Goal: Use online tool/utility: Utilize a website feature to perform a specific function

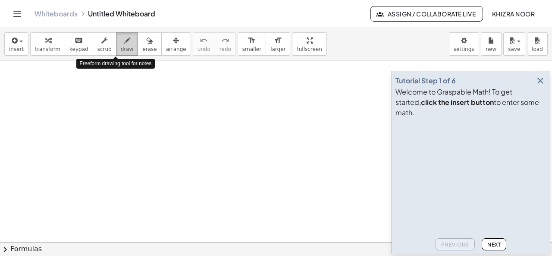
click at [121, 49] on span "draw" at bounding box center [127, 49] width 13 height 6
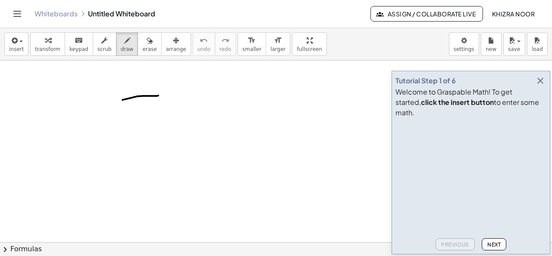
drag, startPoint x: 122, startPoint y: 99, endPoint x: 165, endPoint y: 93, distance: 43.5
drag, startPoint x: 120, startPoint y: 102, endPoint x: 120, endPoint y: 121, distance: 19.0
drag, startPoint x: 134, startPoint y: 106, endPoint x: 136, endPoint y: 116, distance: 10.0
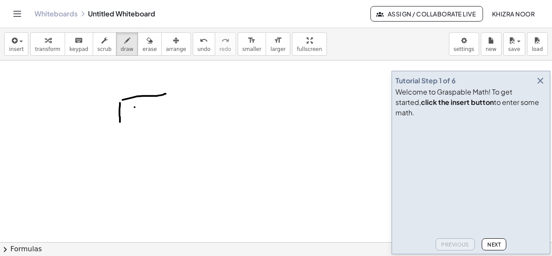
drag, startPoint x: 86, startPoint y: 109, endPoint x: 87, endPoint y: 119, distance: 10.8
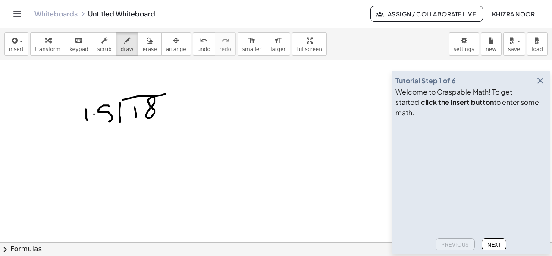
drag, startPoint x: 109, startPoint y: 106, endPoint x: 105, endPoint y: 121, distance: 16.1
drag, startPoint x: 133, startPoint y: 78, endPoint x: 134, endPoint y: 89, distance: 11.3
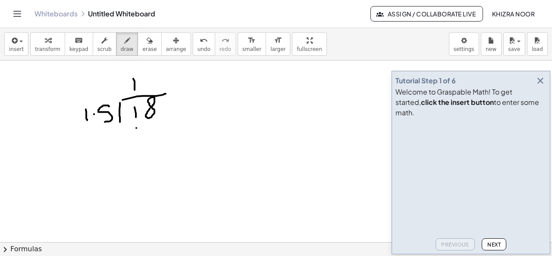
drag, startPoint x: 136, startPoint y: 127, endPoint x: 137, endPoint y: 137, distance: 10.4
drag, startPoint x: 161, startPoint y: 124, endPoint x: 153, endPoint y: 139, distance: 17.3
drag, startPoint x: 111, startPoint y: 157, endPoint x: 179, endPoint y: 149, distance: 68.1
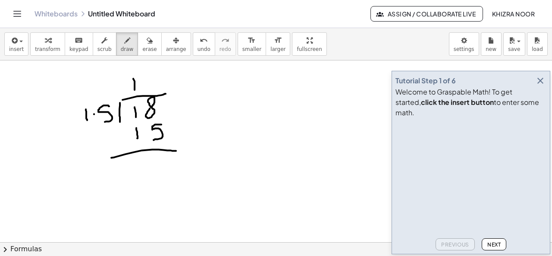
drag, startPoint x: 156, startPoint y: 158, endPoint x: 154, endPoint y: 177, distance: 18.7
drag, startPoint x: 120, startPoint y: 138, endPoint x: 128, endPoint y: 137, distance: 8.2
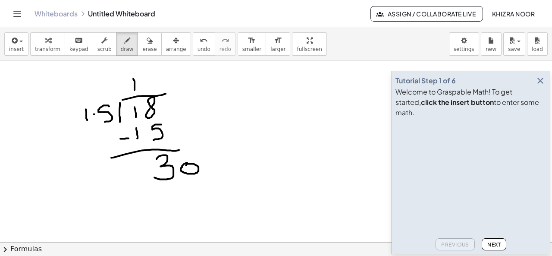
click at [540, 86] on icon "button" at bounding box center [540, 80] width 10 height 10
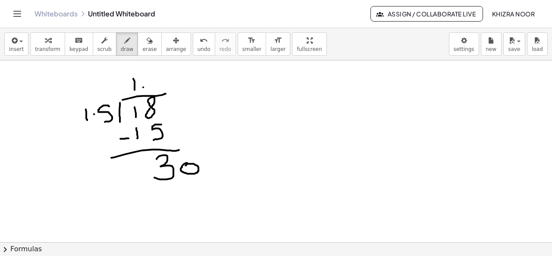
scroll to position [21, 0]
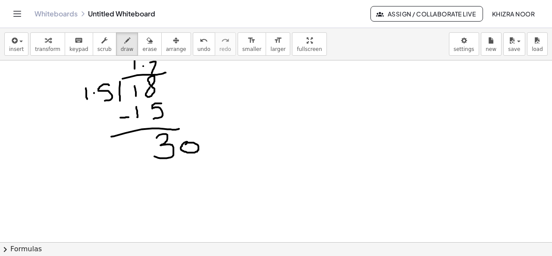
drag, startPoint x: 150, startPoint y: 62, endPoint x: 155, endPoint y: 71, distance: 10.6
click at [155, 71] on div at bounding box center [276, 248] width 552 height 419
drag, startPoint x: 169, startPoint y: 163, endPoint x: 174, endPoint y: 183, distance: 20.9
click at [174, 183] on div at bounding box center [276, 248] width 552 height 419
click at [203, 165] on div at bounding box center [276, 248] width 552 height 419
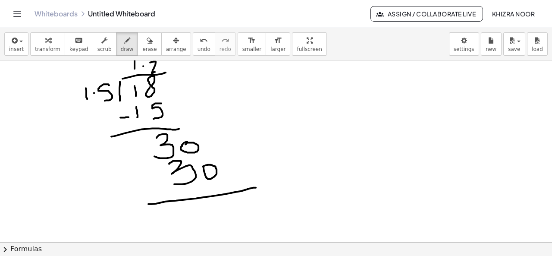
drag, startPoint x: 148, startPoint y: 203, endPoint x: 256, endPoint y: 187, distance: 109.0
click at [256, 187] on div at bounding box center [276, 248] width 552 height 419
drag, startPoint x: 199, startPoint y: 208, endPoint x: 204, endPoint y: 211, distance: 5.4
click at [204, 211] on div at bounding box center [276, 248] width 552 height 419
drag, startPoint x: 304, startPoint y: 73, endPoint x: 307, endPoint y: 84, distance: 11.2
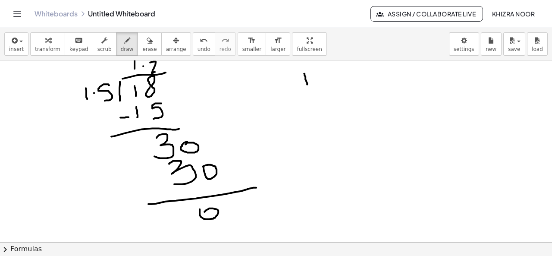
click at [307, 84] on div at bounding box center [276, 248] width 552 height 419
drag, startPoint x: 294, startPoint y: 93, endPoint x: 306, endPoint y: 93, distance: 11.6
click at [306, 93] on div at bounding box center [276, 248] width 552 height 419
click at [314, 89] on div at bounding box center [276, 248] width 552 height 419
drag, startPoint x: 287, startPoint y: 115, endPoint x: 378, endPoint y: 98, distance: 92.2
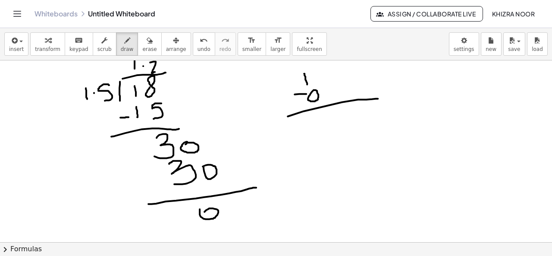
click at [378, 98] on div at bounding box center [276, 248] width 552 height 419
drag, startPoint x: 323, startPoint y: 112, endPoint x: 327, endPoint y: 129, distance: 17.3
click at [327, 129] on div at bounding box center [276, 248] width 552 height 419
click at [142, 67] on div at bounding box center [276, 248] width 552 height 419
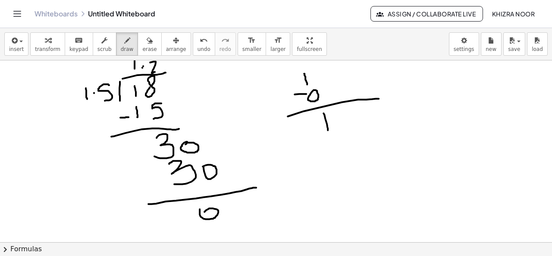
click at [142, 67] on div at bounding box center [276, 248] width 552 height 419
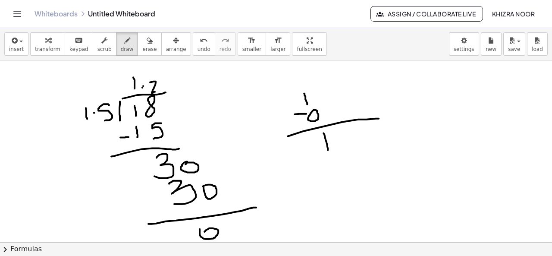
scroll to position [6, 0]
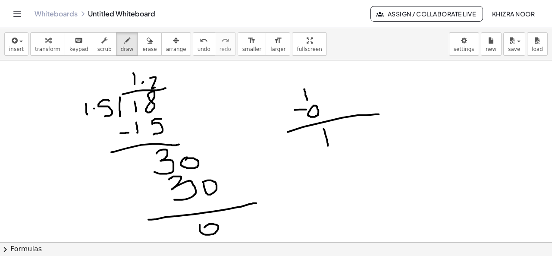
drag, startPoint x: 408, startPoint y: 93, endPoint x: 484, endPoint y: 91, distance: 76.3
drag, startPoint x: 408, startPoint y: 94, endPoint x: 419, endPoint y: 135, distance: 42.4
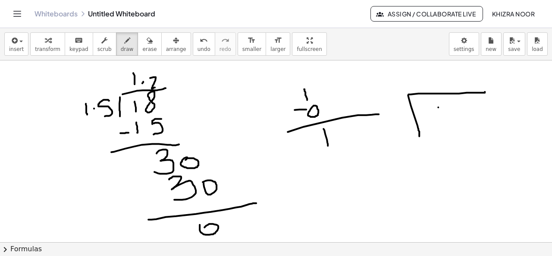
drag, startPoint x: 438, startPoint y: 106, endPoint x: 442, endPoint y: 122, distance: 16.1
drag, startPoint x: 469, startPoint y: 113, endPoint x: 476, endPoint y: 111, distance: 6.7
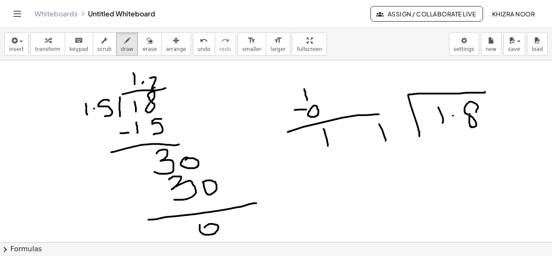
drag, startPoint x: 379, startPoint y: 123, endPoint x: 385, endPoint y: 140, distance: 18.0
drag, startPoint x: 403, startPoint y: 115, endPoint x: 404, endPoint y: 133, distance: 17.2
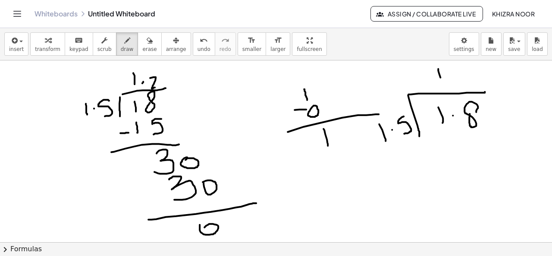
drag, startPoint x: 438, startPoint y: 68, endPoint x: 441, endPoint y: 87, distance: 19.3
drag, startPoint x: 444, startPoint y: 132, endPoint x: 449, endPoint y: 144, distance: 12.6
drag, startPoint x: 476, startPoint y: 133, endPoint x: 468, endPoint y: 150, distance: 17.9
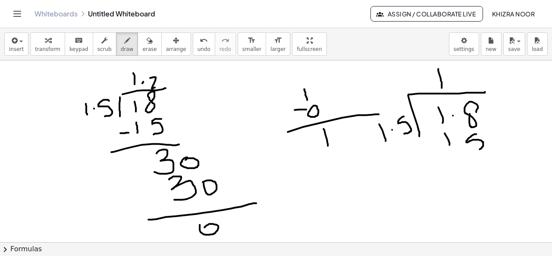
drag, startPoint x: 476, startPoint y: 131, endPoint x: 481, endPoint y: 130, distance: 5.5
drag, startPoint x: 420, startPoint y: 168, endPoint x: 520, endPoint y: 150, distance: 102.4
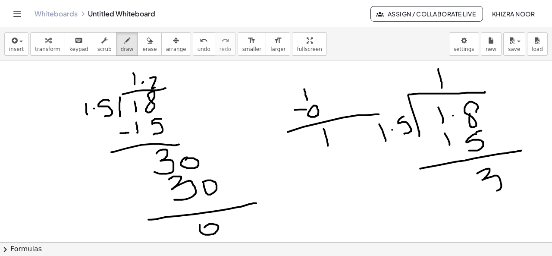
drag, startPoint x: 477, startPoint y: 172, endPoint x: 483, endPoint y: 190, distance: 18.7
drag, startPoint x: 516, startPoint y: 171, endPoint x: 509, endPoint y: 174, distance: 7.9
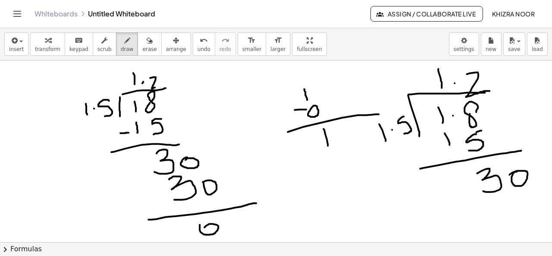
drag, startPoint x: 466, startPoint y: 73, endPoint x: 489, endPoint y: 90, distance: 28.5
drag, startPoint x: 492, startPoint y: 197, endPoint x: 502, endPoint y: 216, distance: 21.4
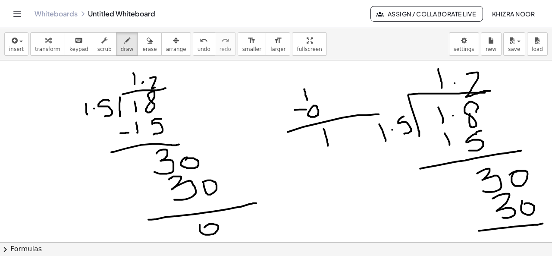
drag, startPoint x: 478, startPoint y: 230, endPoint x: 545, endPoint y: 221, distance: 67.7
click at [545, 221] on div "×" at bounding box center [276, 150] width 552 height 181
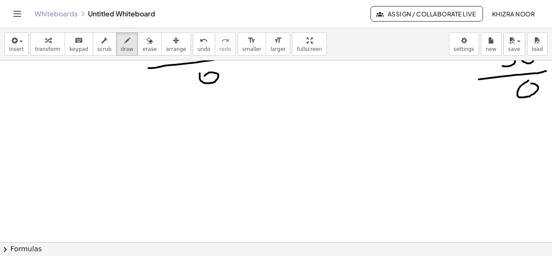
scroll to position [189, 0]
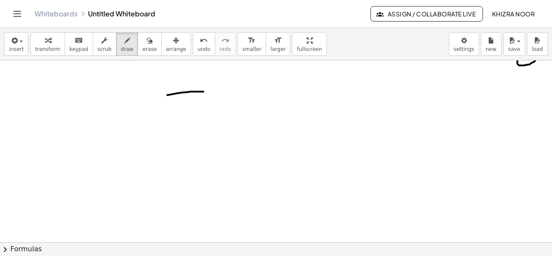
drag, startPoint x: 167, startPoint y: 94, endPoint x: 212, endPoint y: 93, distance: 45.2
click at [212, 93] on div at bounding box center [276, 81] width 552 height 419
drag, startPoint x: 164, startPoint y: 95, endPoint x: 161, endPoint y: 130, distance: 34.6
click at [161, 130] on div at bounding box center [276, 81] width 552 height 419
drag, startPoint x: 188, startPoint y: 106, endPoint x: 186, endPoint y: 125, distance: 19.0
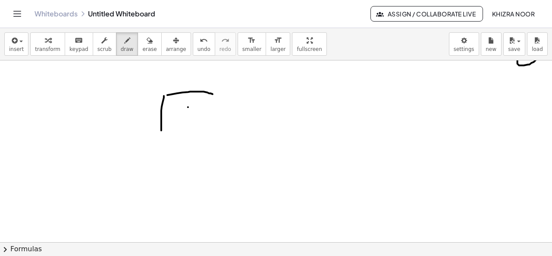
click at [186, 125] on div at bounding box center [276, 81] width 552 height 419
drag, startPoint x: 140, startPoint y: 107, endPoint x: 141, endPoint y: 112, distance: 4.8
click at [141, 112] on div at bounding box center [276, 81] width 552 height 419
click at [179, 74] on div at bounding box center [276, 81] width 552 height 419
click at [188, 84] on div at bounding box center [276, 81] width 552 height 419
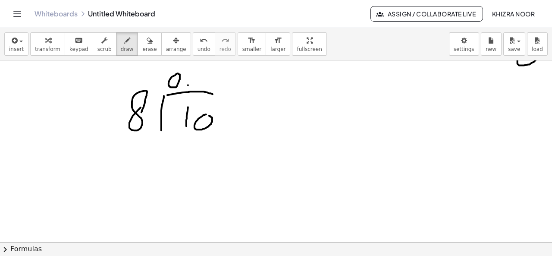
drag, startPoint x: 206, startPoint y: 114, endPoint x: 199, endPoint y: 119, distance: 8.6
click at [199, 119] on div at bounding box center [276, 81] width 552 height 419
click at [188, 84] on div at bounding box center [276, 81] width 552 height 419
drag, startPoint x: 202, startPoint y: 73, endPoint x: 202, endPoint y: 96, distance: 22.8
click at [202, 96] on div at bounding box center [276, 81] width 552 height 419
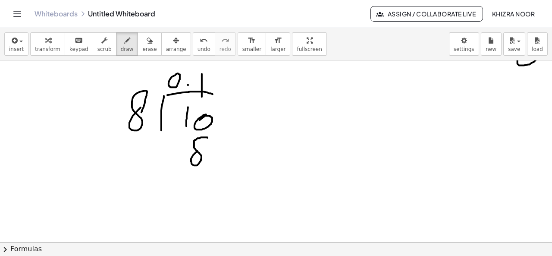
drag, startPoint x: 197, startPoint y: 150, endPoint x: 202, endPoint y: 149, distance: 5.0
click at [202, 149] on div at bounding box center [276, 81] width 552 height 419
drag, startPoint x: 159, startPoint y: 179, endPoint x: 221, endPoint y: 184, distance: 62.7
click at [221, 184] on div at bounding box center [276, 81] width 552 height 419
drag, startPoint x: 170, startPoint y: 159, endPoint x: 182, endPoint y: 159, distance: 12.1
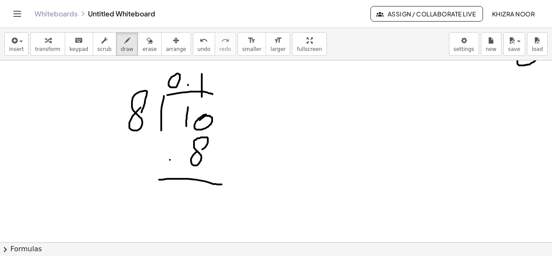
click at [182, 159] on div at bounding box center [276, 81] width 552 height 419
drag, startPoint x: 195, startPoint y: 195, endPoint x: 213, endPoint y: 209, distance: 23.1
click at [213, 209] on div at bounding box center [276, 81] width 552 height 419
click at [227, 195] on div at bounding box center [276, 81] width 552 height 419
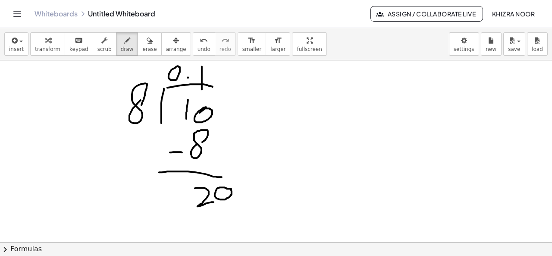
scroll to position [187, 0]
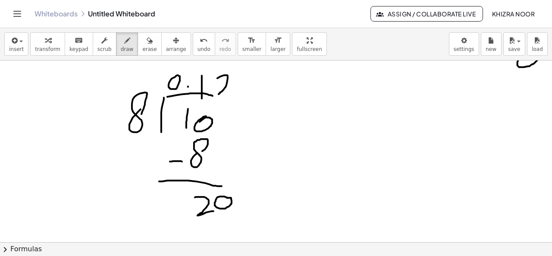
drag, startPoint x: 217, startPoint y: 78, endPoint x: 235, endPoint y: 93, distance: 23.6
click at [235, 93] on div at bounding box center [276, 82] width 552 height 419
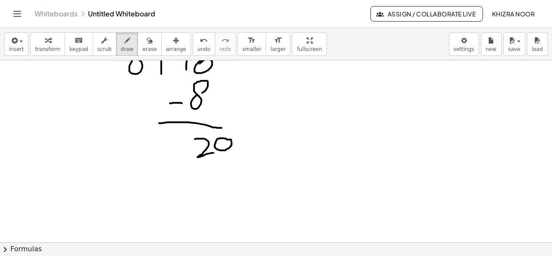
scroll to position [253, 0]
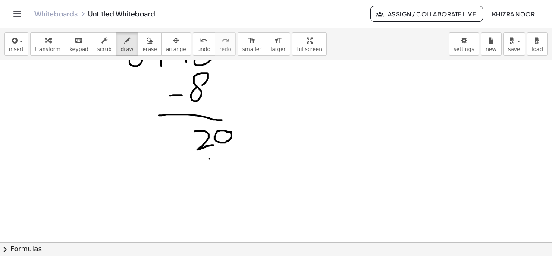
drag, startPoint x: 209, startPoint y: 158, endPoint x: 205, endPoint y: 184, distance: 26.6
click at [205, 184] on div at bounding box center [276, 80] width 552 height 546
drag, startPoint x: 231, startPoint y: 150, endPoint x: 227, endPoint y: 170, distance: 20.1
click at [227, 170] on div at bounding box center [276, 80] width 552 height 546
drag, startPoint x: 162, startPoint y: 197, endPoint x: 258, endPoint y: 196, distance: 95.2
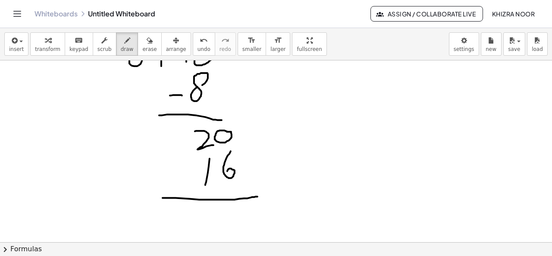
click at [258, 196] on div at bounding box center [276, 80] width 552 height 546
drag, startPoint x: 176, startPoint y: 179, endPoint x: 190, endPoint y: 174, distance: 14.7
click at [190, 174] on div at bounding box center [276, 80] width 552 height 546
drag, startPoint x: 221, startPoint y: 208, endPoint x: 231, endPoint y: 227, distance: 21.6
click at [231, 227] on div at bounding box center [276, 80] width 552 height 546
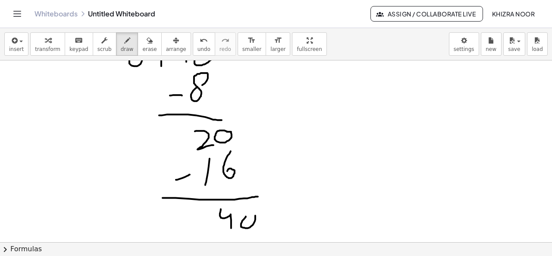
click at [246, 217] on div at bounding box center [276, 80] width 552 height 546
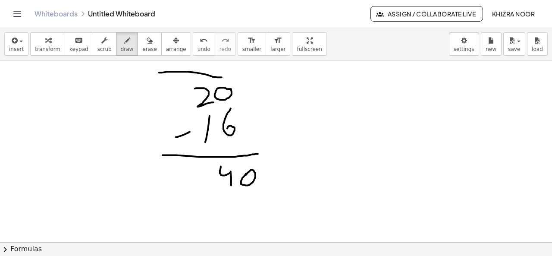
scroll to position [299, 0]
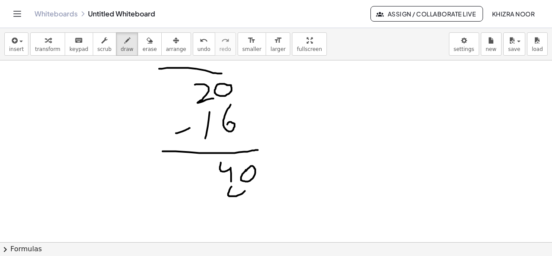
drag, startPoint x: 231, startPoint y: 186, endPoint x: 242, endPoint y: 206, distance: 23.3
click at [242, 206] on div at bounding box center [276, 34] width 552 height 546
click at [259, 185] on div at bounding box center [276, 34] width 552 height 546
drag, startPoint x: 184, startPoint y: 213, endPoint x: 294, endPoint y: 212, distance: 110.3
click at [294, 212] on div at bounding box center [276, 34] width 552 height 546
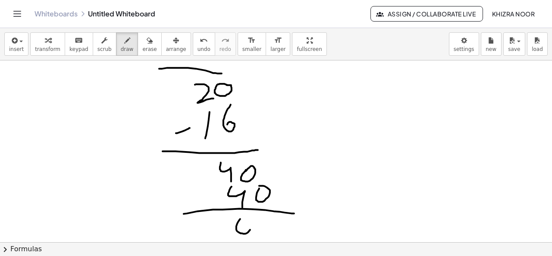
drag, startPoint x: 240, startPoint y: 218, endPoint x: 245, endPoint y: 217, distance: 5.3
click at [245, 217] on div at bounding box center [276, 34] width 552 height 546
drag, startPoint x: 199, startPoint y: 197, endPoint x: 225, endPoint y: 196, distance: 25.9
click at [225, 196] on div at bounding box center [276, 34] width 552 height 546
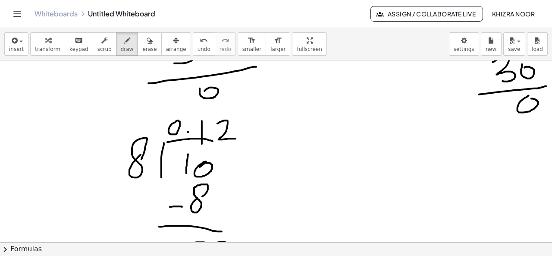
scroll to position [155, 0]
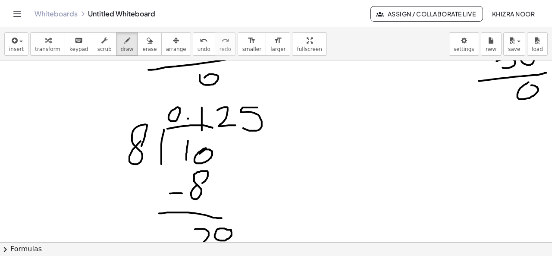
drag, startPoint x: 257, startPoint y: 106, endPoint x: 243, endPoint y: 127, distance: 25.3
click at [243, 127] on div at bounding box center [276, 178] width 552 height 546
drag, startPoint x: 343, startPoint y: 108, endPoint x: 389, endPoint y: 108, distance: 46.1
click at [389, 108] on div at bounding box center [276, 178] width 552 height 546
drag, startPoint x: 343, startPoint y: 110, endPoint x: 338, endPoint y: 135, distance: 25.4
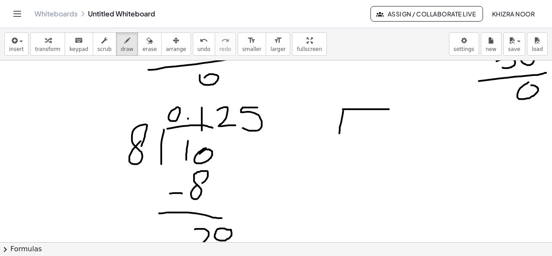
click at [338, 135] on div at bounding box center [276, 178] width 552 height 546
drag, startPoint x: 365, startPoint y: 124, endPoint x: 363, endPoint y: 136, distance: 12.2
click at [363, 136] on div at bounding box center [276, 178] width 552 height 546
drag, startPoint x: 318, startPoint y: 111, endPoint x: 320, endPoint y: 153, distance: 41.8
click at [320, 153] on div at bounding box center [276, 178] width 552 height 546
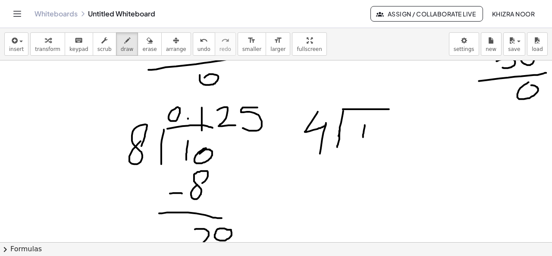
drag, startPoint x: 339, startPoint y: 130, endPoint x: 337, endPoint y: 146, distance: 16.6
click at [337, 146] on div at bounding box center [276, 178] width 552 height 546
drag, startPoint x: 386, startPoint y: 110, endPoint x: 401, endPoint y: 110, distance: 14.2
click at [401, 110] on div at bounding box center [276, 178] width 552 height 546
drag, startPoint x: 365, startPoint y: 118, endPoint x: 362, endPoint y: 143, distance: 25.1
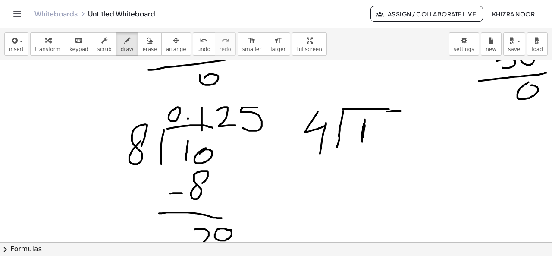
click at [362, 143] on div at bounding box center [276, 178] width 552 height 546
click at [365, 97] on div at bounding box center [276, 178] width 552 height 546
click at [381, 133] on div at bounding box center [276, 178] width 552 height 546
drag, startPoint x: 352, startPoint y: 91, endPoint x: 355, endPoint y: 96, distance: 5.2
click at [355, 96] on div at bounding box center [276, 178] width 552 height 546
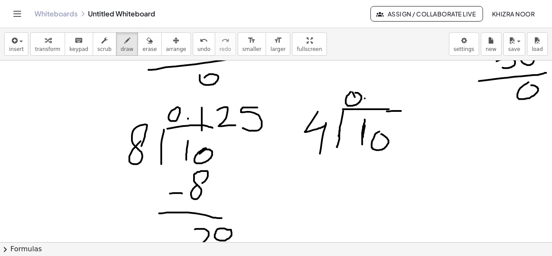
click at [353, 92] on div at bounding box center [276, 178] width 552 height 546
drag, startPoint x: 375, startPoint y: 92, endPoint x: 388, endPoint y: 100, distance: 15.1
click at [388, 100] on div at bounding box center [276, 178] width 552 height 546
drag, startPoint x: 368, startPoint y: 163, endPoint x: 373, endPoint y: 164, distance: 4.8
click at [373, 164] on div at bounding box center [276, 178] width 552 height 546
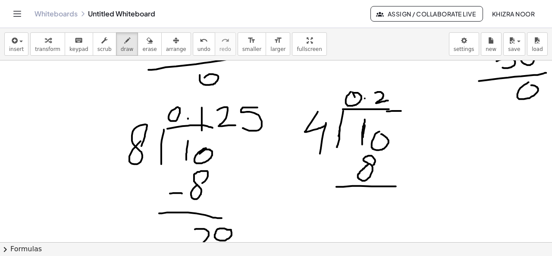
drag, startPoint x: 336, startPoint y: 186, endPoint x: 400, endPoint y: 185, distance: 64.2
click at [400, 185] on div at bounding box center [276, 178] width 552 height 546
drag, startPoint x: 344, startPoint y: 172, endPoint x: 349, endPoint y: 172, distance: 5.2
click at [349, 172] on div at bounding box center [276, 178] width 552 height 546
drag, startPoint x: 372, startPoint y: 192, endPoint x: 380, endPoint y: 204, distance: 14.9
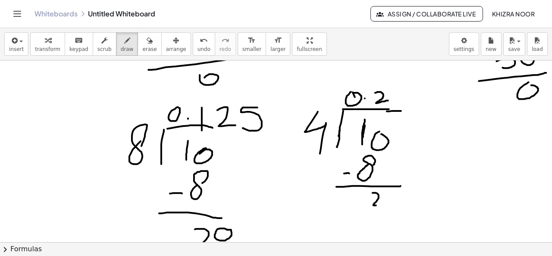
click at [380, 204] on div at bounding box center [276, 178] width 552 height 546
click at [390, 196] on div at bounding box center [276, 178] width 552 height 546
drag, startPoint x: 399, startPoint y: 93, endPoint x: 392, endPoint y: 106, distance: 14.1
click at [392, 106] on div at bounding box center [276, 178] width 552 height 546
drag, startPoint x: 379, startPoint y: 210, endPoint x: 387, endPoint y: 221, distance: 13.6
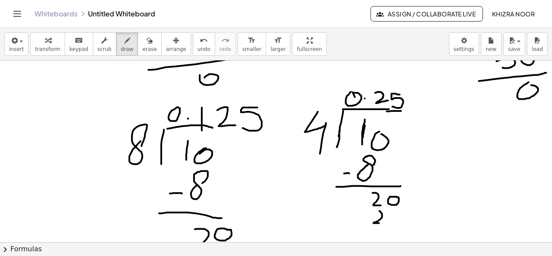
click at [387, 221] on div at bounding box center [276, 178] width 552 height 546
click at [400, 213] on div at bounding box center [276, 178] width 552 height 546
drag, startPoint x: 355, startPoint y: 226, endPoint x: 428, endPoint y: 216, distance: 74.3
click at [428, 216] on div at bounding box center [276, 178] width 552 height 546
click at [399, 229] on div at bounding box center [276, 178] width 552 height 546
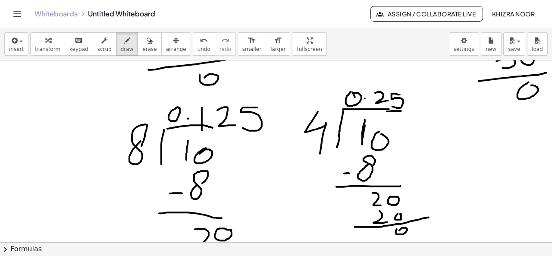
click at [245, 116] on div at bounding box center [276, 178] width 552 height 546
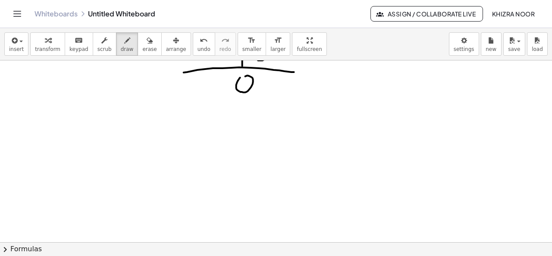
scroll to position [445, 0]
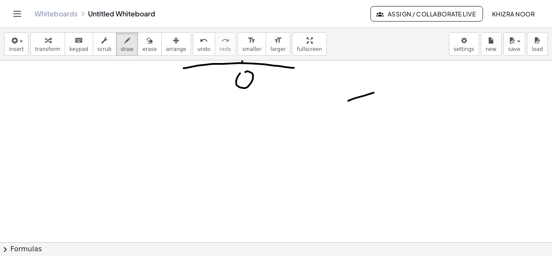
drag, startPoint x: 348, startPoint y: 100, endPoint x: 447, endPoint y: 75, distance: 102.0
drag, startPoint x: 347, startPoint y: 100, endPoint x: 358, endPoint y: 141, distance: 42.3
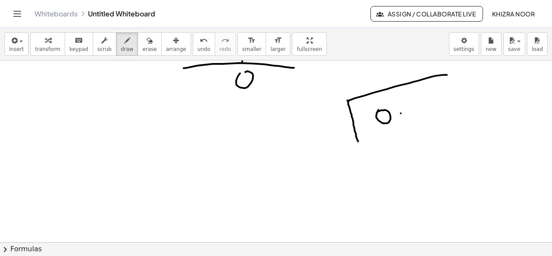
drag, startPoint x: 411, startPoint y: 102, endPoint x: 427, endPoint y: 115, distance: 20.3
drag, startPoint x: 435, startPoint y: 97, endPoint x: 450, endPoint y: 110, distance: 19.8
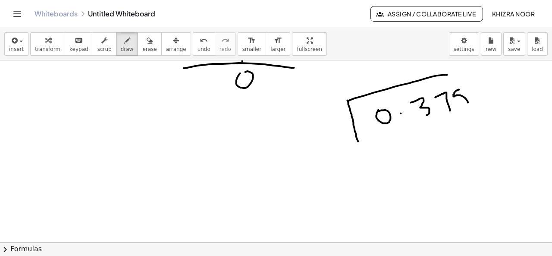
drag, startPoint x: 459, startPoint y: 89, endPoint x: 461, endPoint y: 115, distance: 25.9
drag, startPoint x: 441, startPoint y: 72, endPoint x: 464, endPoint y: 68, distance: 22.8
drag, startPoint x: 310, startPoint y: 119, endPoint x: 319, endPoint y: 133, distance: 16.3
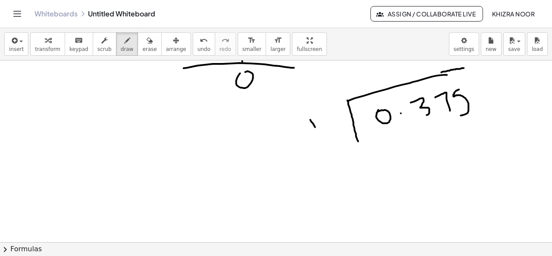
drag, startPoint x: 338, startPoint y: 112, endPoint x: 340, endPoint y: 132, distance: 20.7
drag, startPoint x: 384, startPoint y: 131, endPoint x: 404, endPoint y: 114, distance: 25.4
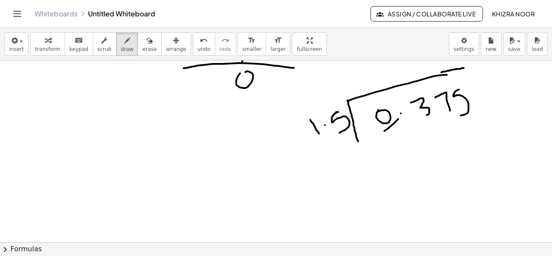
drag, startPoint x: 372, startPoint y: 74, endPoint x: 392, endPoint y: 80, distance: 20.6
drag, startPoint x: 425, startPoint y: 124, endPoint x: 436, endPoint y: 141, distance: 20.9
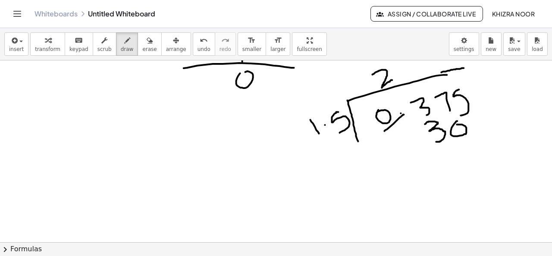
drag, startPoint x: 457, startPoint y: 121, endPoint x: 451, endPoint y: 127, distance: 9.1
drag, startPoint x: 399, startPoint y: 161, endPoint x: 514, endPoint y: 122, distance: 121.7
drag, startPoint x: 414, startPoint y: 142, endPoint x: 439, endPoint y: 131, distance: 27.4
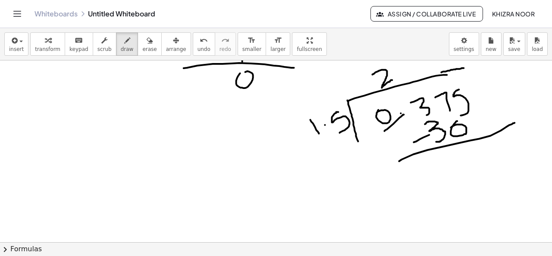
drag, startPoint x: 464, startPoint y: 154, endPoint x: 475, endPoint y: 162, distance: 13.5
drag, startPoint x: 492, startPoint y: 144, endPoint x: 489, endPoint y: 160, distance: 16.0
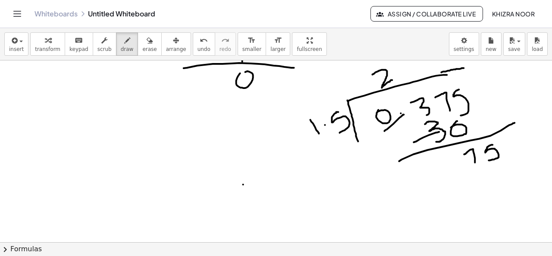
drag, startPoint x: 410, startPoint y: 62, endPoint x: 406, endPoint y: 82, distance: 20.3
drag, startPoint x: 478, startPoint y: 175, endPoint x: 472, endPoint y: 195, distance: 20.2
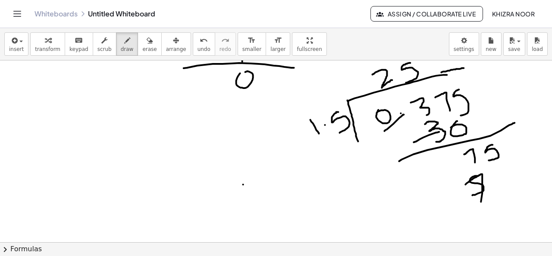
drag, startPoint x: 465, startPoint y: 184, endPoint x: 480, endPoint y: 209, distance: 28.4
drag, startPoint x: 475, startPoint y: 194, endPoint x: 487, endPoint y: 188, distance: 13.7
drag, startPoint x: 507, startPoint y: 176, endPoint x: 499, endPoint y: 200, distance: 24.9
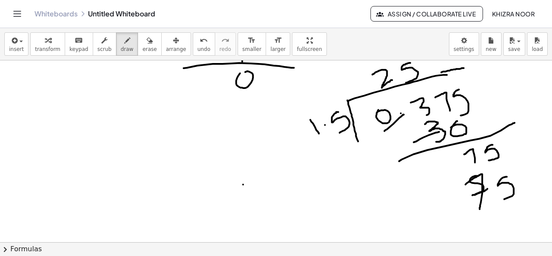
drag, startPoint x: 436, startPoint y: 215, endPoint x: 528, endPoint y: 201, distance: 93.3
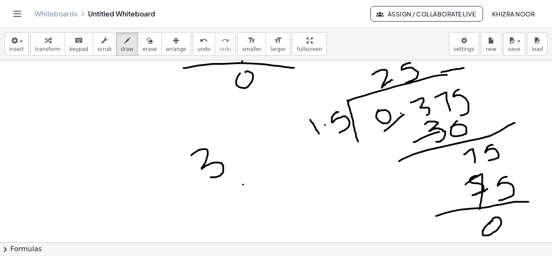
drag, startPoint x: 191, startPoint y: 155, endPoint x: 209, endPoint y: 178, distance: 29.1
drag, startPoint x: 227, startPoint y: 188, endPoint x: 232, endPoint y: 212, distance: 23.8
drag, startPoint x: 213, startPoint y: 216, endPoint x: 271, endPoint y: 200, distance: 60.2
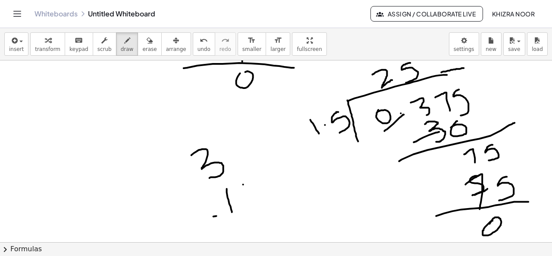
drag, startPoint x: 196, startPoint y: 201, endPoint x: 222, endPoint y: 197, distance: 26.6
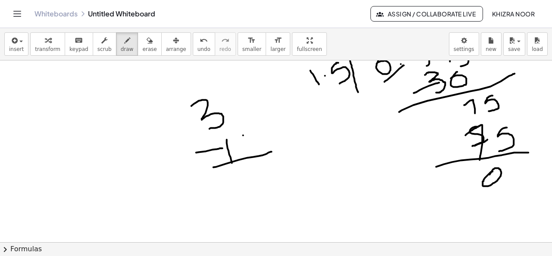
scroll to position [495, 0]
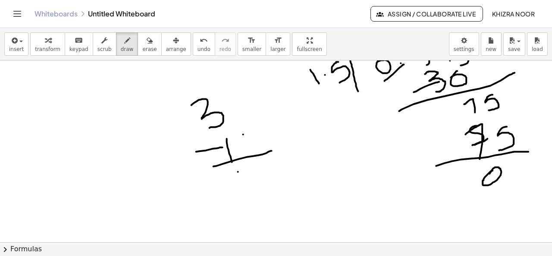
drag, startPoint x: 238, startPoint y: 171, endPoint x: 262, endPoint y: 177, distance: 24.5
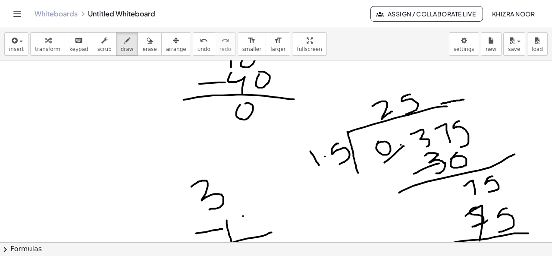
scroll to position [420, 0]
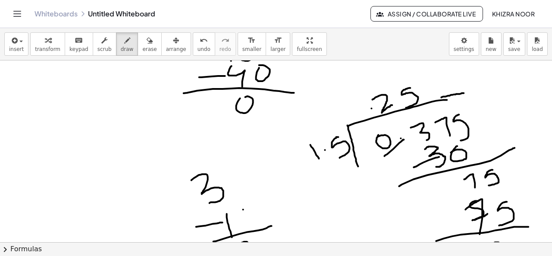
click at [371, 108] on div at bounding box center [276, 5] width 552 height 729
drag, startPoint x: 363, startPoint y: 107, endPoint x: 358, endPoint y: 109, distance: 4.6
click at [358, 109] on div at bounding box center [276, 5] width 552 height 729
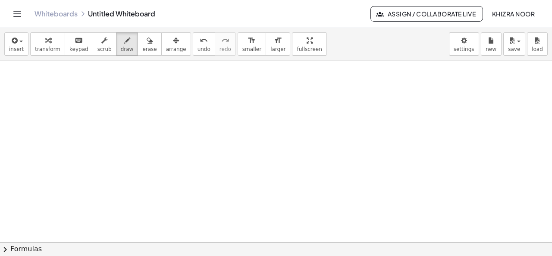
scroll to position [806, 0]
drag, startPoint x: 103, startPoint y: 87, endPoint x: 107, endPoint y: 110, distance: 23.2
drag, startPoint x: 92, startPoint y: 96, endPoint x: 108, endPoint y: 98, distance: 16.0
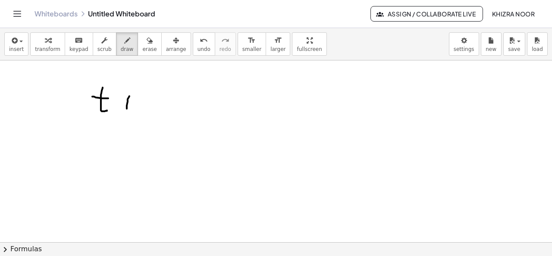
drag, startPoint x: 129, startPoint y: 96, endPoint x: 127, endPoint y: 111, distance: 15.3
drag, startPoint x: 122, startPoint y: 103, endPoint x: 136, endPoint y: 105, distance: 14.3
drag, startPoint x: 151, startPoint y: 90, endPoint x: 151, endPoint y: 102, distance: 11.2
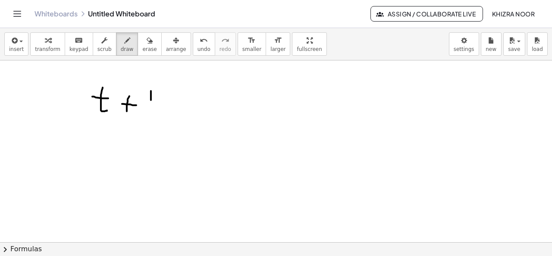
drag, startPoint x: 151, startPoint y: 100, endPoint x: 147, endPoint y: 109, distance: 9.7
drag, startPoint x: 162, startPoint y: 93, endPoint x: 162, endPoint y: 112, distance: 18.5
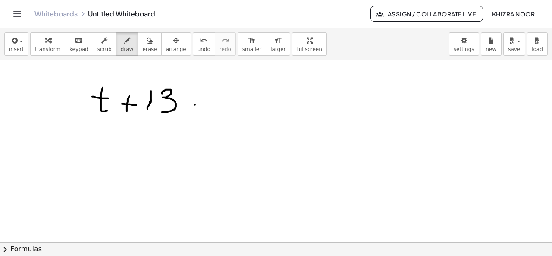
drag, startPoint x: 195, startPoint y: 104, endPoint x: 206, endPoint y: 104, distance: 10.8
drag, startPoint x: 193, startPoint y: 108, endPoint x: 209, endPoint y: 108, distance: 16.4
drag, startPoint x: 230, startPoint y: 99, endPoint x: 233, endPoint y: 113, distance: 14.9
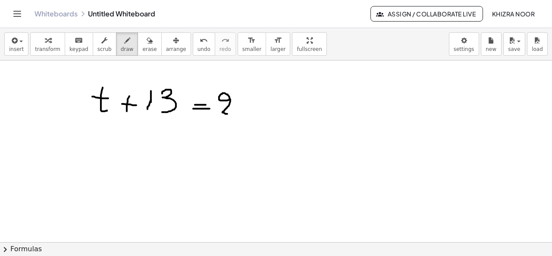
drag, startPoint x: 243, startPoint y: 95, endPoint x: 251, endPoint y: 115, distance: 21.8
drag, startPoint x: 237, startPoint y: 103, endPoint x: 244, endPoint y: 103, distance: 7.3
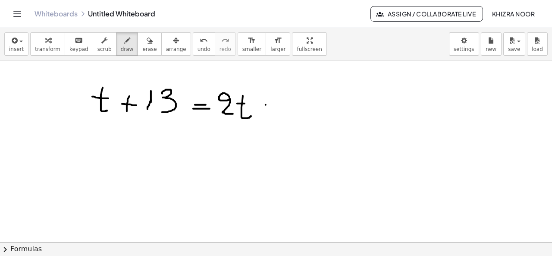
drag, startPoint x: 265, startPoint y: 104, endPoint x: 265, endPoint y: 121, distance: 16.4
drag, startPoint x: 262, startPoint y: 113, endPoint x: 281, endPoint y: 116, distance: 20.0
drag, startPoint x: 289, startPoint y: 97, endPoint x: 296, endPoint y: 118, distance: 22.1
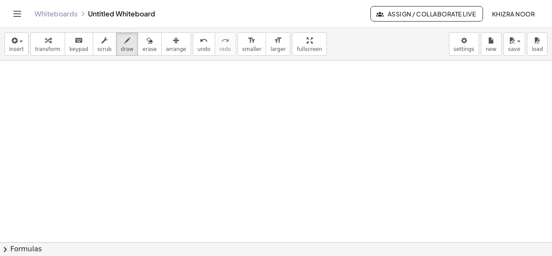
scroll to position [869, 0]
drag, startPoint x: 192, startPoint y: 98, endPoint x: 197, endPoint y: 119, distance: 21.7
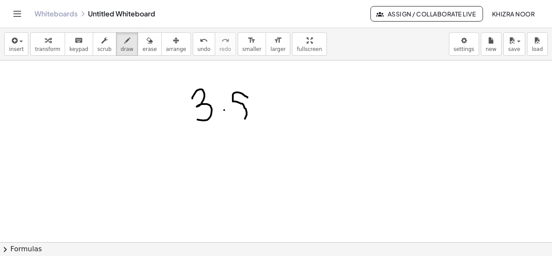
drag, startPoint x: 247, startPoint y: 97, endPoint x: 234, endPoint y: 122, distance: 28.5
drag, startPoint x: 256, startPoint y: 112, endPoint x: 271, endPoint y: 120, distance: 17.0
drag, startPoint x: 293, startPoint y: 110, endPoint x: 305, endPoint y: 109, distance: 12.5
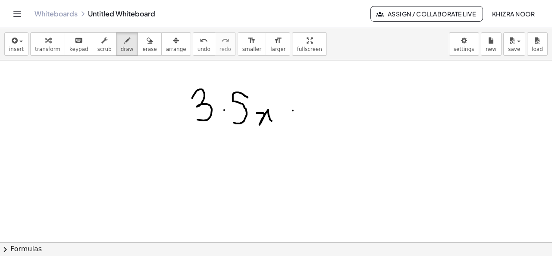
drag, startPoint x: 297, startPoint y: 115, endPoint x: 309, endPoint y: 115, distance: 11.7
drag, startPoint x: 332, startPoint y: 92, endPoint x: 330, endPoint y: 119, distance: 26.8
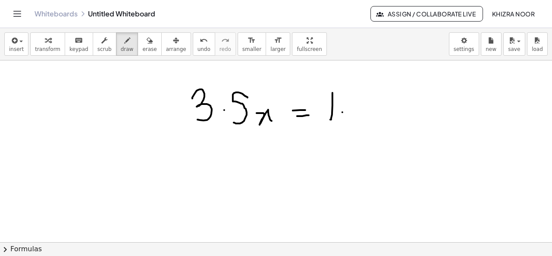
drag, startPoint x: 358, startPoint y: 95, endPoint x: 357, endPoint y: 122, distance: 27.2
drag, startPoint x: 215, startPoint y: 147, endPoint x: 236, endPoint y: 167, distance: 29.6
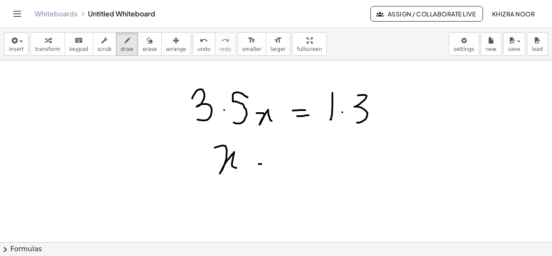
drag, startPoint x: 259, startPoint y: 163, endPoint x: 276, endPoint y: 163, distance: 17.7
drag, startPoint x: 263, startPoint y: 167, endPoint x: 289, endPoint y: 167, distance: 25.9
drag, startPoint x: 326, startPoint y: 148, endPoint x: 327, endPoint y: 164, distance: 16.0
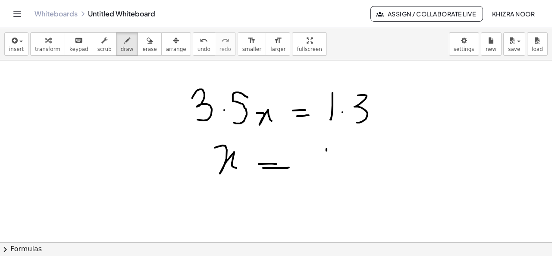
drag, startPoint x: 354, startPoint y: 150, endPoint x: 357, endPoint y: 172, distance: 23.0
drag, startPoint x: 308, startPoint y: 178, endPoint x: 377, endPoint y: 180, distance: 69.0
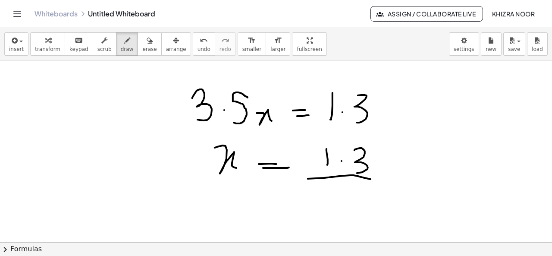
drag, startPoint x: 321, startPoint y: 190, endPoint x: 323, endPoint y: 219, distance: 29.3
drag, startPoint x: 372, startPoint y: 196, endPoint x: 361, endPoint y: 215, distance: 22.2
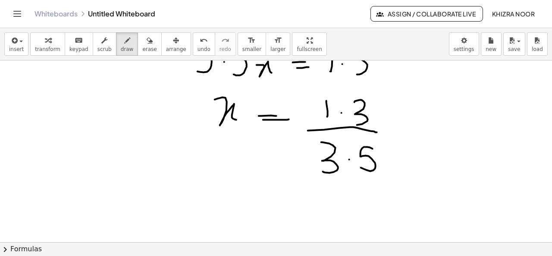
scroll to position [919, 0]
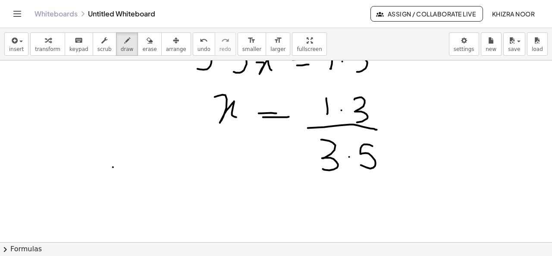
drag, startPoint x: 113, startPoint y: 167, endPoint x: 111, endPoint y: 184, distance: 17.8
drag, startPoint x: 149, startPoint y: 171, endPoint x: 154, endPoint y: 190, distance: 18.9
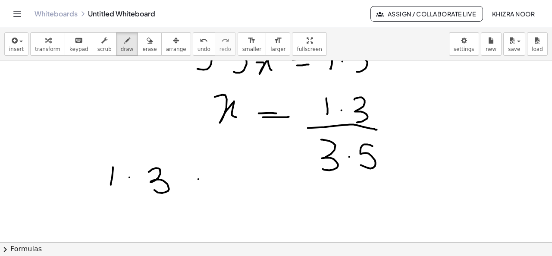
drag, startPoint x: 198, startPoint y: 179, endPoint x: 209, endPoint y: 188, distance: 14.4
drag, startPoint x: 209, startPoint y: 176, endPoint x: 199, endPoint y: 187, distance: 14.6
drag, startPoint x: 251, startPoint y: 167, endPoint x: 252, endPoint y: 190, distance: 23.7
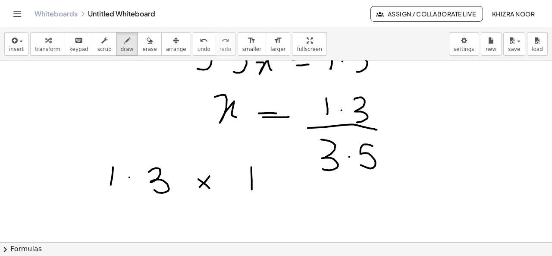
drag, startPoint x: 232, startPoint y: 196, endPoint x: 277, endPoint y: 197, distance: 45.7
drag, startPoint x: 240, startPoint y: 208, endPoint x: 241, endPoint y: 226, distance: 17.7
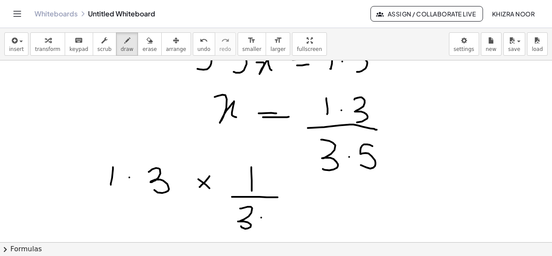
drag, startPoint x: 281, startPoint y: 206, endPoint x: 276, endPoint y: 224, distance: 18.4
drag, startPoint x: 280, startPoint y: 206, endPoint x: 285, endPoint y: 206, distance: 5.2
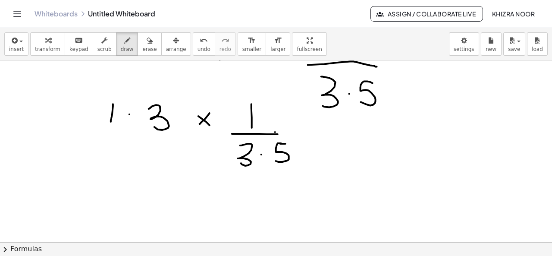
scroll to position [1005, 0]
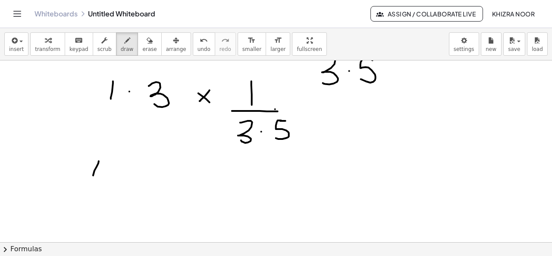
drag, startPoint x: 99, startPoint y: 161, endPoint x: 93, endPoint y: 181, distance: 21.0
drag, startPoint x: 109, startPoint y: 164, endPoint x: 107, endPoint y: 186, distance: 22.0
drag, startPoint x: 76, startPoint y: 188, endPoint x: 134, endPoint y: 195, distance: 58.1
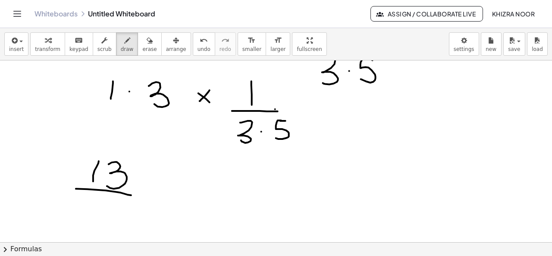
drag, startPoint x: 97, startPoint y: 198, endPoint x: 92, endPoint y: 213, distance: 15.9
drag, startPoint x: 154, startPoint y: 178, endPoint x: 169, endPoint y: 190, distance: 19.7
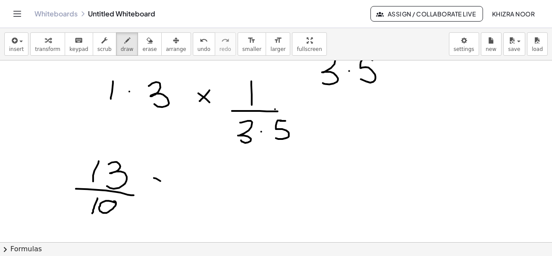
drag, startPoint x: 169, startPoint y: 174, endPoint x: 148, endPoint y: 194, distance: 29.6
drag, startPoint x: 192, startPoint y: 192, endPoint x: 226, endPoint y: 192, distance: 33.6
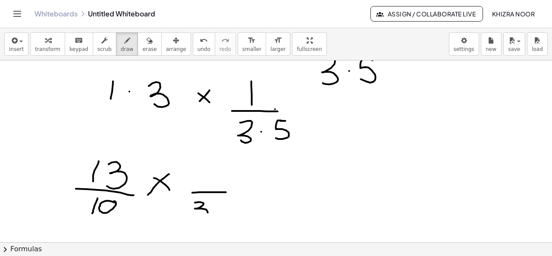
drag, startPoint x: 195, startPoint y: 202, endPoint x: 199, endPoint y: 219, distance: 17.2
drag, startPoint x: 225, startPoint y: 203, endPoint x: 220, endPoint y: 218, distance: 16.6
drag, startPoint x: 210, startPoint y: 171, endPoint x: 209, endPoint y: 183, distance: 12.5
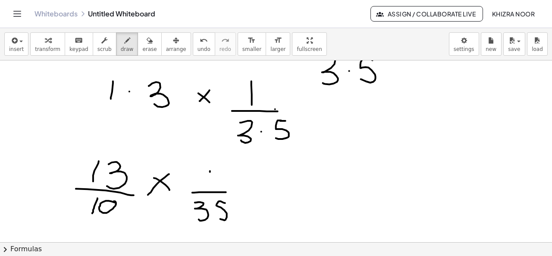
drag, startPoint x: 228, startPoint y: 172, endPoint x: 222, endPoint y: 173, distance: 5.6
drag, startPoint x: 120, startPoint y: 197, endPoint x: 73, endPoint y: 212, distance: 49.5
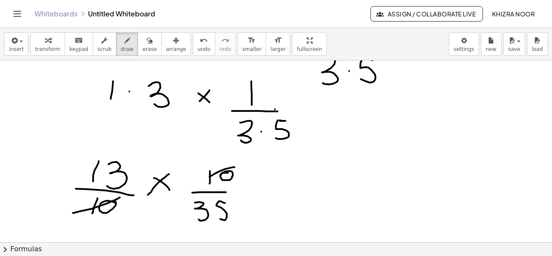
drag, startPoint x: 234, startPoint y: 167, endPoint x: 208, endPoint y: 176, distance: 27.9
drag, startPoint x: 345, startPoint y: 170, endPoint x: 346, endPoint y: 187, distance: 17.3
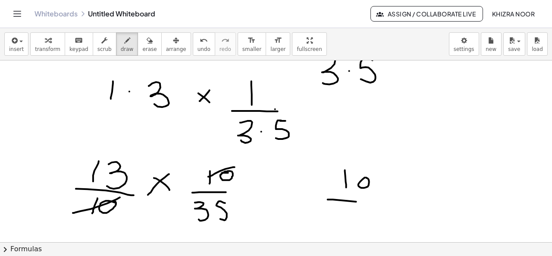
drag, startPoint x: 327, startPoint y: 199, endPoint x: 375, endPoint y: 203, distance: 47.6
drag, startPoint x: 351, startPoint y: 205, endPoint x: 347, endPoint y: 218, distance: 13.8
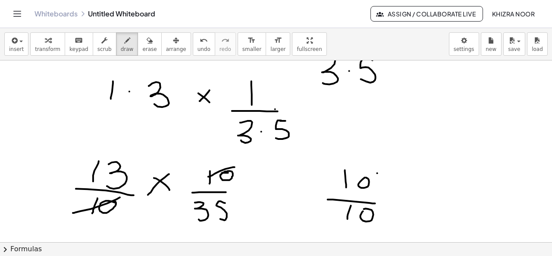
drag, startPoint x: 377, startPoint y: 173, endPoint x: 328, endPoint y: 192, distance: 52.2
drag, startPoint x: 376, startPoint y: 206, endPoint x: 343, endPoint y: 227, distance: 39.0
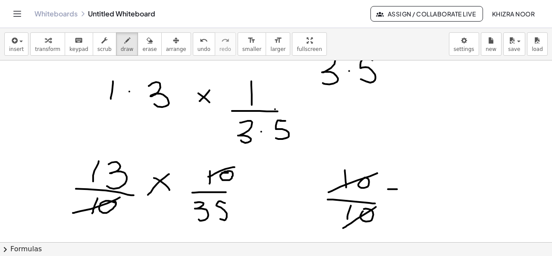
drag, startPoint x: 388, startPoint y: 189, endPoint x: 405, endPoint y: 189, distance: 16.8
drag, startPoint x: 389, startPoint y: 195, endPoint x: 411, endPoint y: 197, distance: 22.5
drag, startPoint x: 432, startPoint y: 168, endPoint x: 427, endPoint y: 190, distance: 23.0
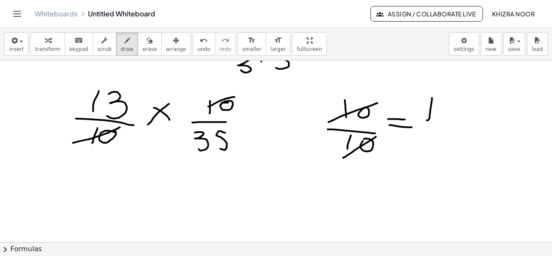
scroll to position [1081, 0]
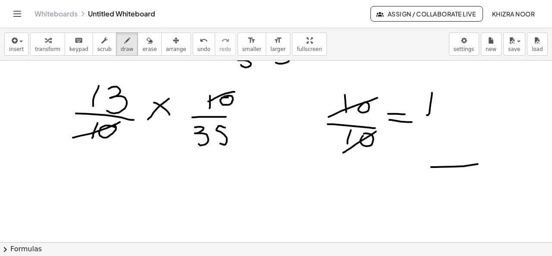
drag, startPoint x: 431, startPoint y: 166, endPoint x: 500, endPoint y: 160, distance: 69.2
drag, startPoint x: 430, startPoint y: 167, endPoint x: 424, endPoint y: 188, distance: 22.5
drag, startPoint x: 459, startPoint y: 175, endPoint x: 458, endPoint y: 183, distance: 7.5
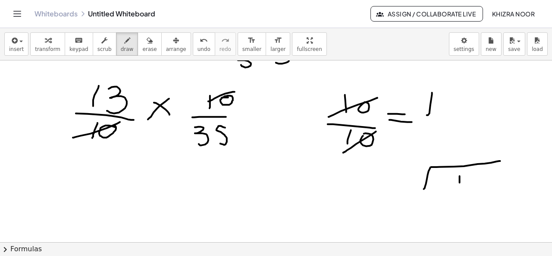
drag, startPoint x: 468, startPoint y: 175, endPoint x: 472, endPoint y: 185, distance: 11.6
drag, startPoint x: 460, startPoint y: 181, endPoint x: 457, endPoint y: 189, distance: 8.5
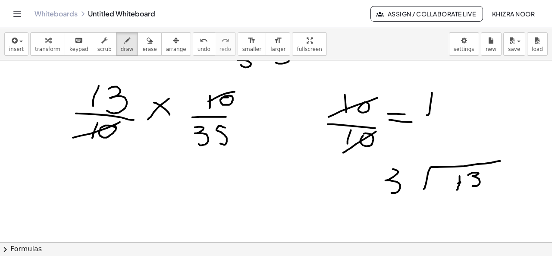
drag, startPoint x: 393, startPoint y: 168, endPoint x: 390, endPoint y: 191, distance: 22.9
drag, startPoint x: 418, startPoint y: 173, endPoint x: 410, endPoint y: 189, distance: 18.1
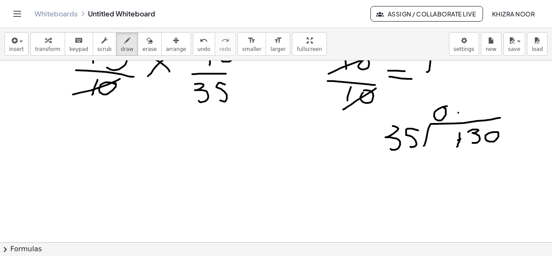
scroll to position [1129, 0]
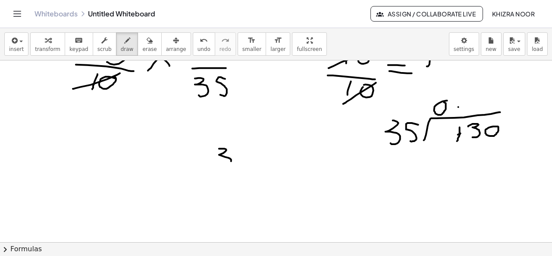
drag, startPoint x: 219, startPoint y: 148, endPoint x: 216, endPoint y: 166, distance: 17.9
drag, startPoint x: 241, startPoint y: 150, endPoint x: 239, endPoint y: 166, distance: 15.7
drag, startPoint x: 261, startPoint y: 159, endPoint x: 266, endPoint y: 159, distance: 5.2
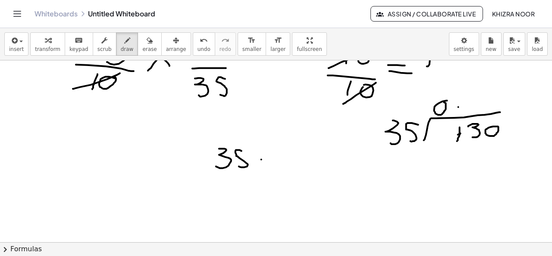
drag, startPoint x: 259, startPoint y: 164, endPoint x: 264, endPoint y: 164, distance: 4.7
drag, startPoint x: 238, startPoint y: 186, endPoint x: 243, endPoint y: 203, distance: 17.9
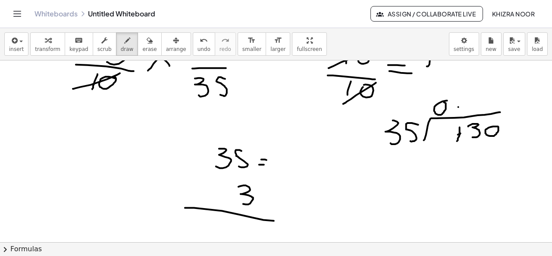
drag, startPoint x: 185, startPoint y: 207, endPoint x: 282, endPoint y: 221, distance: 97.9
drag, startPoint x: 245, startPoint y: 223, endPoint x: 242, endPoint y: 235, distance: 12.9
click at [242, 235] on div "×" at bounding box center [276, 150] width 552 height 181
drag, startPoint x: 246, startPoint y: 222, endPoint x: 253, endPoint y: 222, distance: 7.3
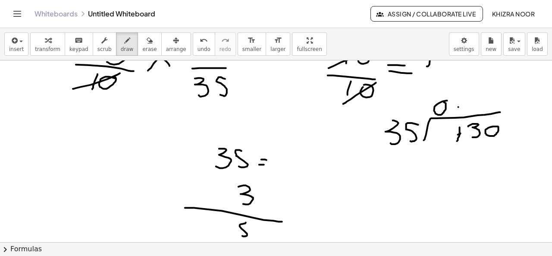
drag, startPoint x: 225, startPoint y: 136, endPoint x: 224, endPoint y: 142, distance: 6.5
drag, startPoint x: 204, startPoint y: 216, endPoint x: 202, endPoint y: 226, distance: 10.2
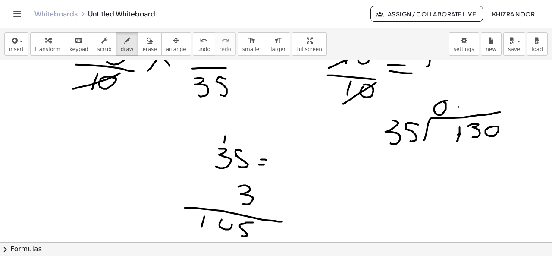
drag, startPoint x: 221, startPoint y: 219, endPoint x: 227, endPoint y: 220, distance: 6.2
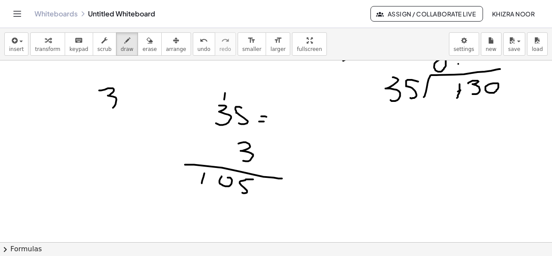
drag, startPoint x: 99, startPoint y: 90, endPoint x: 102, endPoint y: 110, distance: 20.0
drag, startPoint x: 140, startPoint y: 87, endPoint x: 131, endPoint y: 104, distance: 18.9
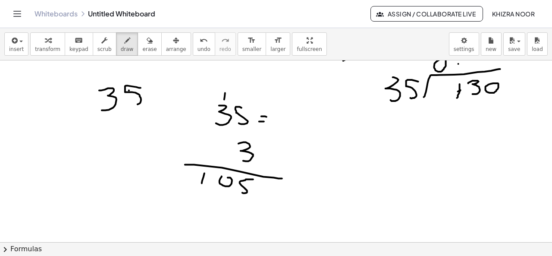
drag, startPoint x: 130, startPoint y: 117, endPoint x: 132, endPoint y: 140, distance: 23.8
drag, startPoint x: 101, startPoint y: 125, endPoint x: 113, endPoint y: 130, distance: 12.8
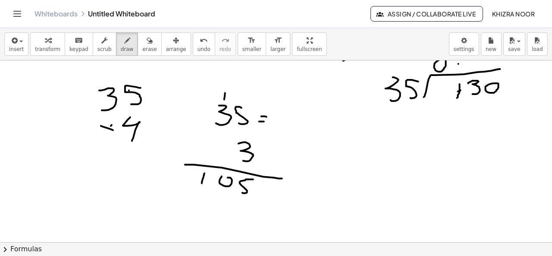
drag, startPoint x: 112, startPoint y: 125, endPoint x: 102, endPoint y: 132, distance: 12.6
drag, startPoint x: 84, startPoint y: 144, endPoint x: 158, endPoint y: 139, distance: 73.8
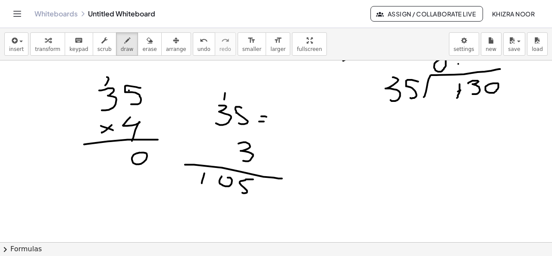
drag, startPoint x: 107, startPoint y: 77, endPoint x: 111, endPoint y: 83, distance: 7.5
drag, startPoint x: 103, startPoint y: 150, endPoint x: 102, endPoint y: 162, distance: 11.2
drag, startPoint x: 128, startPoint y: 147, endPoint x: 119, endPoint y: 162, distance: 17.4
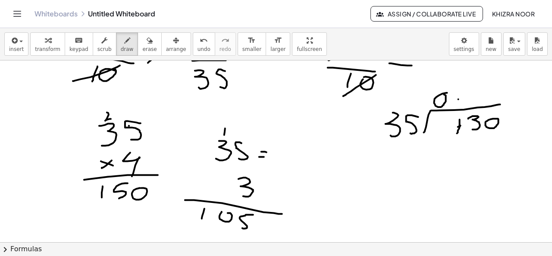
scroll to position [1145, 0]
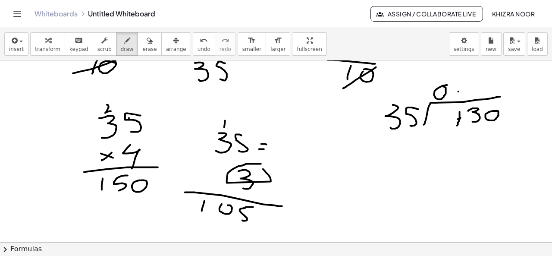
drag, startPoint x: 261, startPoint y: 163, endPoint x: 263, endPoint y: 168, distance: 4.8
drag, startPoint x: 470, startPoint y: 80, endPoint x: 472, endPoint y: 100, distance: 20.0
drag, startPoint x: 457, startPoint y: 131, endPoint x: 454, endPoint y: 146, distance: 14.5
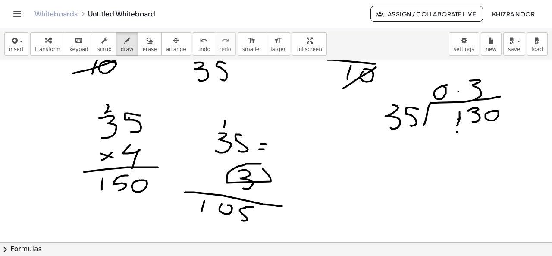
drag, startPoint x: 500, startPoint y: 136, endPoint x: 498, endPoint y: 153, distance: 17.3
drag, startPoint x: 430, startPoint y: 159, endPoint x: 524, endPoint y: 158, distance: 94.4
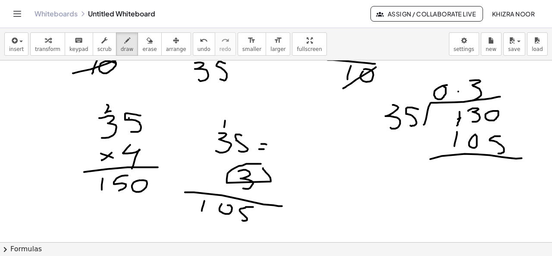
drag, startPoint x: 429, startPoint y: 146, endPoint x: 443, endPoint y: 144, distance: 13.4
drag, startPoint x: 495, startPoint y: 172, endPoint x: 487, endPoint y: 187, distance: 17.5
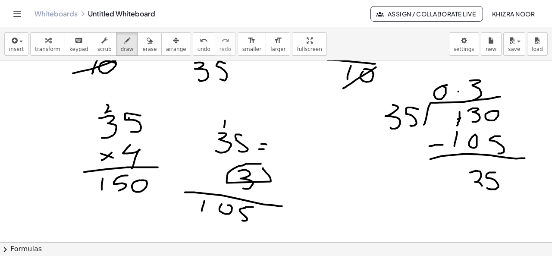
drag, startPoint x: 470, startPoint y: 172, endPoint x: 473, endPoint y: 187, distance: 15.9
drag, startPoint x: 495, startPoint y: 76, endPoint x: 493, endPoint y: 97, distance: 20.8
drag, startPoint x: 471, startPoint y: 197, endPoint x: 470, endPoint y: 216, distance: 18.6
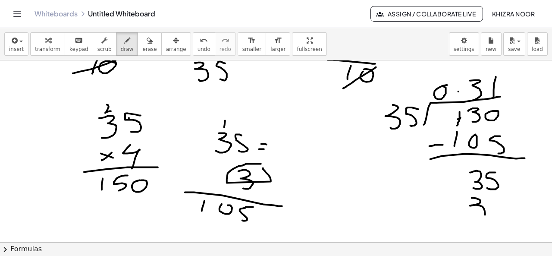
drag, startPoint x: 502, startPoint y: 197, endPoint x: 499, endPoint y: 217, distance: 20.0
drag, startPoint x: 432, startPoint y: 220, endPoint x: 526, endPoint y: 224, distance: 94.0
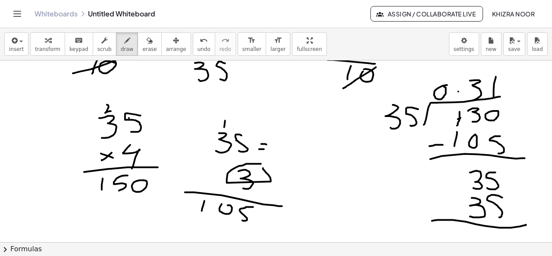
scroll to position [1180, 0]
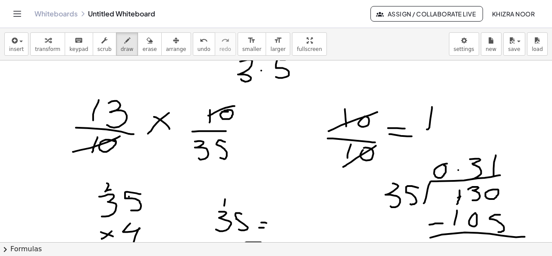
scroll to position [1082, 0]
